Goal: Task Accomplishment & Management: Use online tool/utility

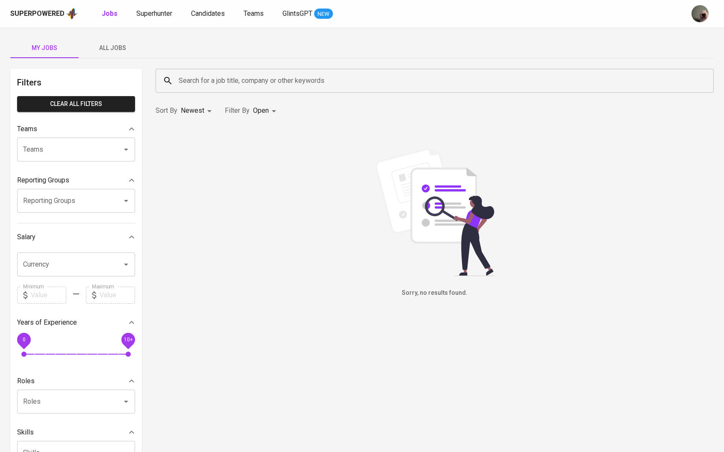
click at [137, 21] on div "Superpowered Jobs Superhunter Candidates Teams GlintsGPT NEW" at bounding box center [362, 13] width 724 height 27
click at [144, 13] on span "Superhunter" at bounding box center [154, 13] width 36 height 8
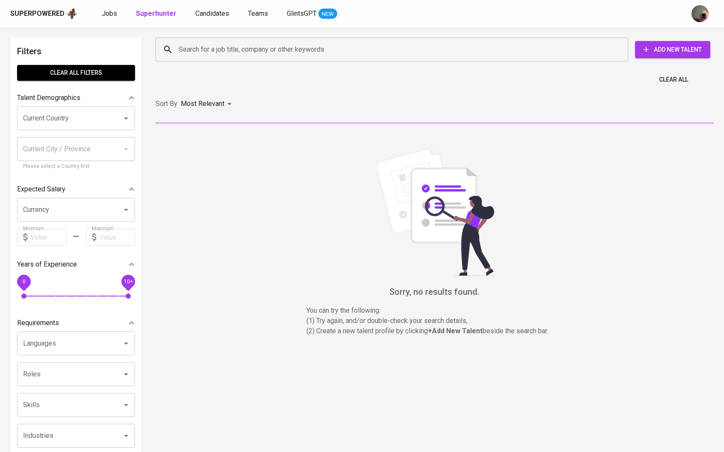
click at [202, 19] on div "Superpowered Jobs Superhunter Candidates Teams GlintsGPT NEW" at bounding box center [348, 13] width 676 height 13
click at [203, 12] on span "Candidates" at bounding box center [212, 13] width 34 height 8
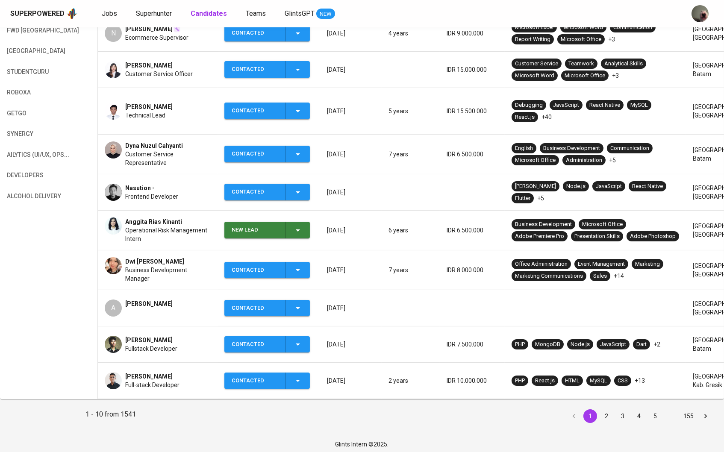
scroll to position [191, 0]
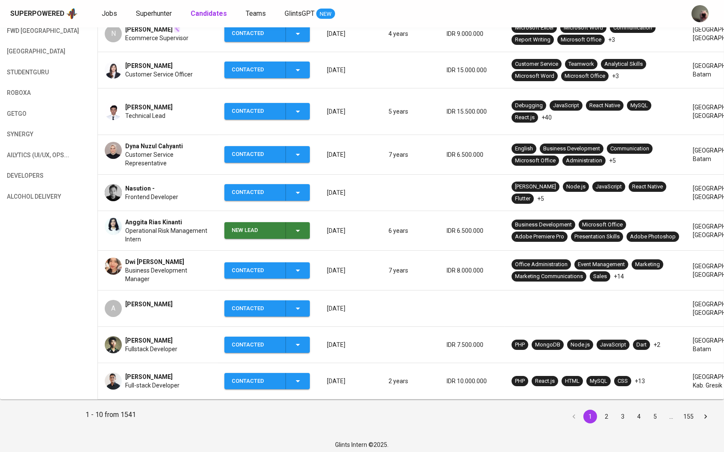
click at [180, 300] on div "A [PERSON_NAME]" at bounding box center [158, 308] width 106 height 17
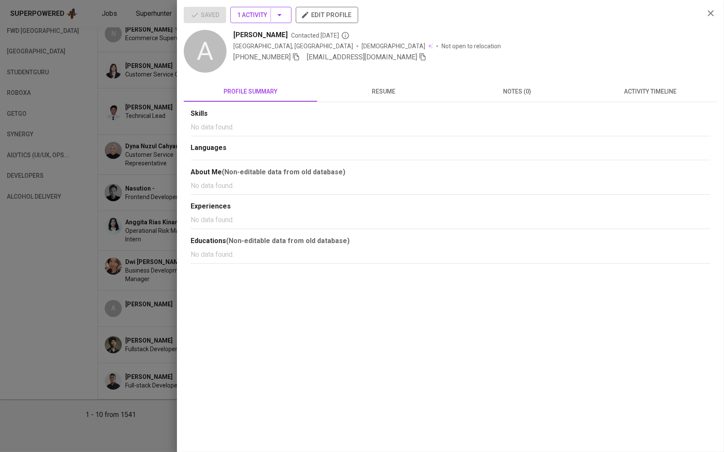
click at [281, 20] on icon "button" at bounding box center [279, 15] width 10 height 10
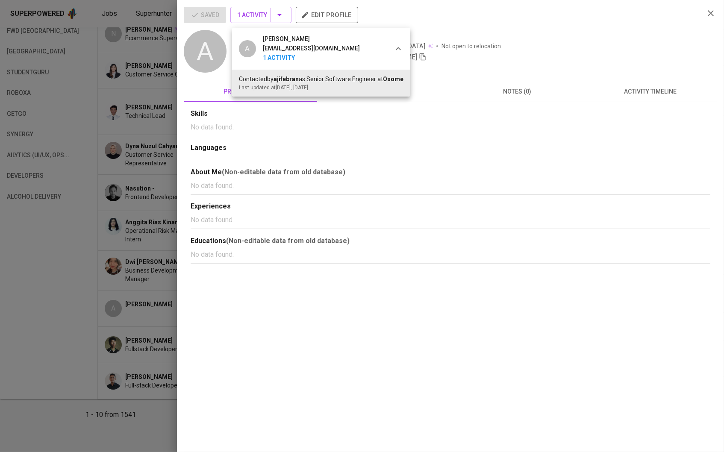
click at [312, 160] on div at bounding box center [362, 226] width 724 height 452
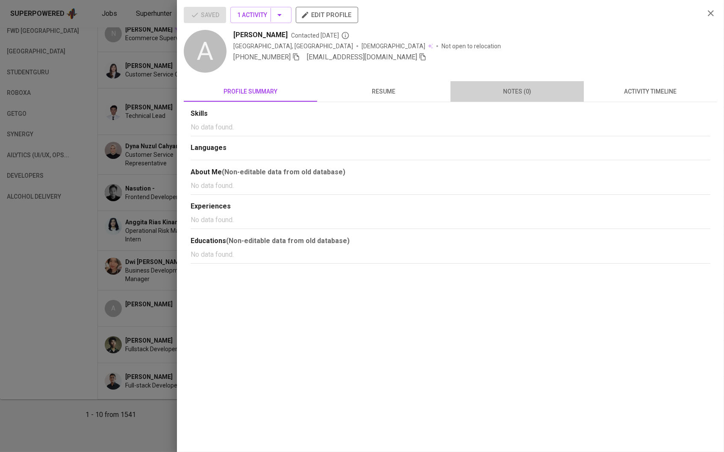
click at [490, 83] on button "notes (0)" at bounding box center [516, 91] width 133 height 21
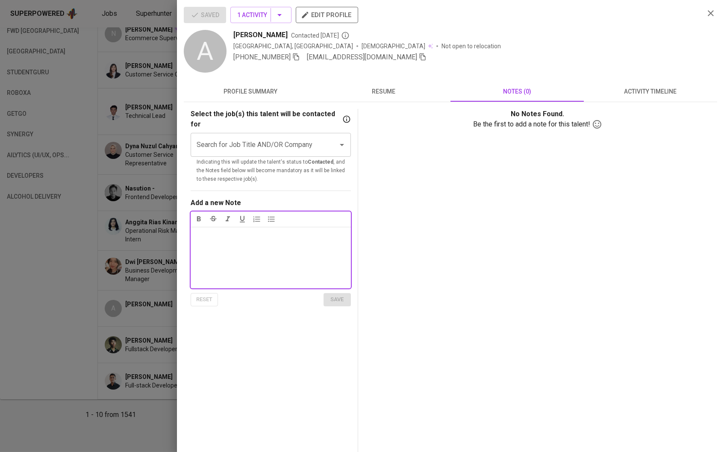
click at [413, 91] on span "resume" at bounding box center [383, 91] width 123 height 11
